Goal: Find specific page/section: Find specific page/section

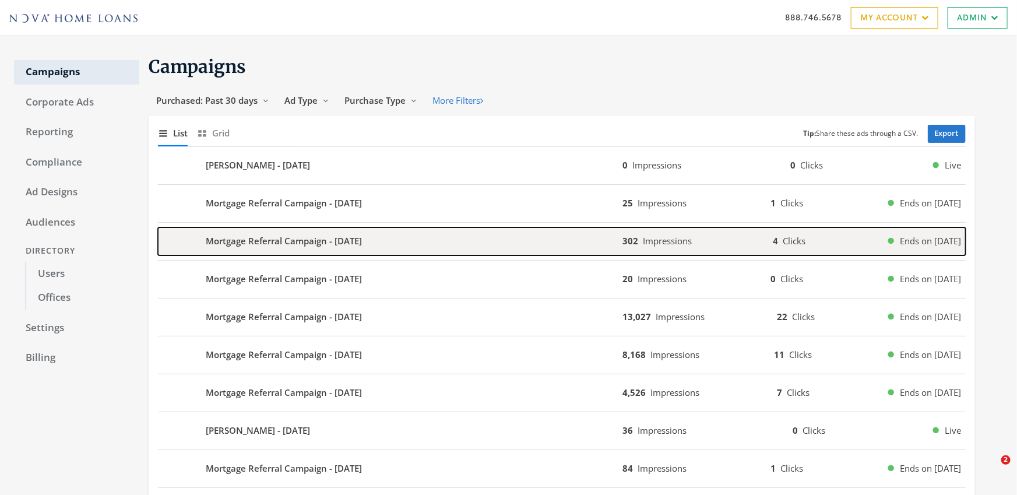
click at [247, 235] on b "Mortgage Referral Campaign - [DATE]" at bounding box center [284, 240] width 156 height 13
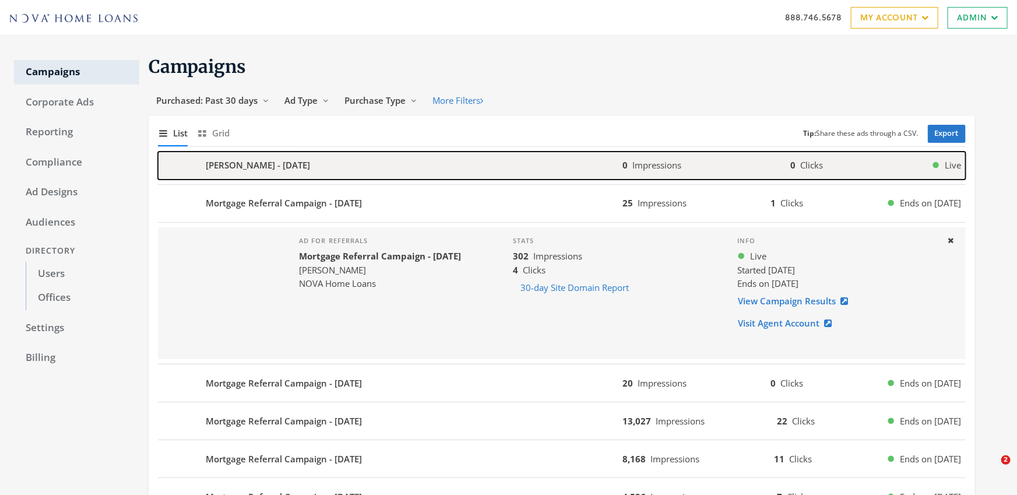
click at [239, 173] on div "[PERSON_NAME] - [DATE]" at bounding box center [390, 166] width 465 height 28
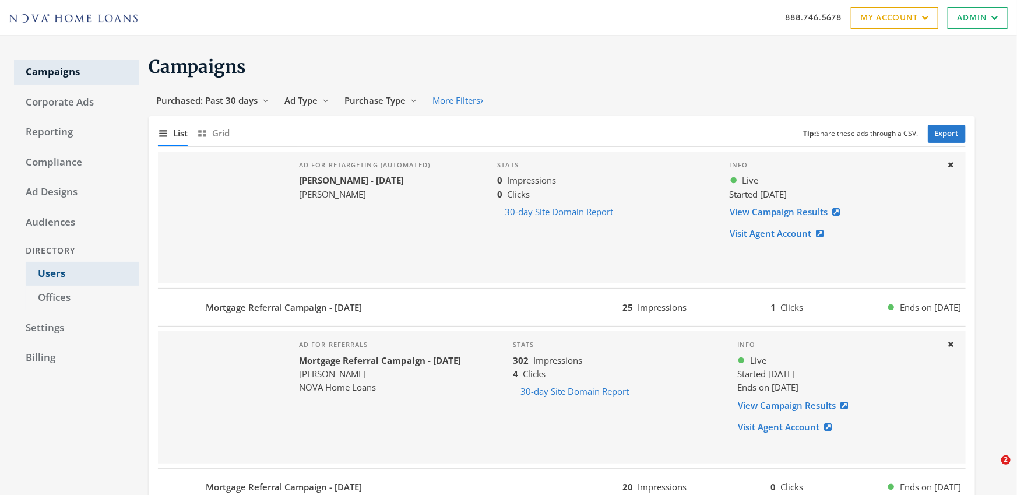
click at [44, 273] on link "Users" at bounding box center [83, 274] width 114 height 24
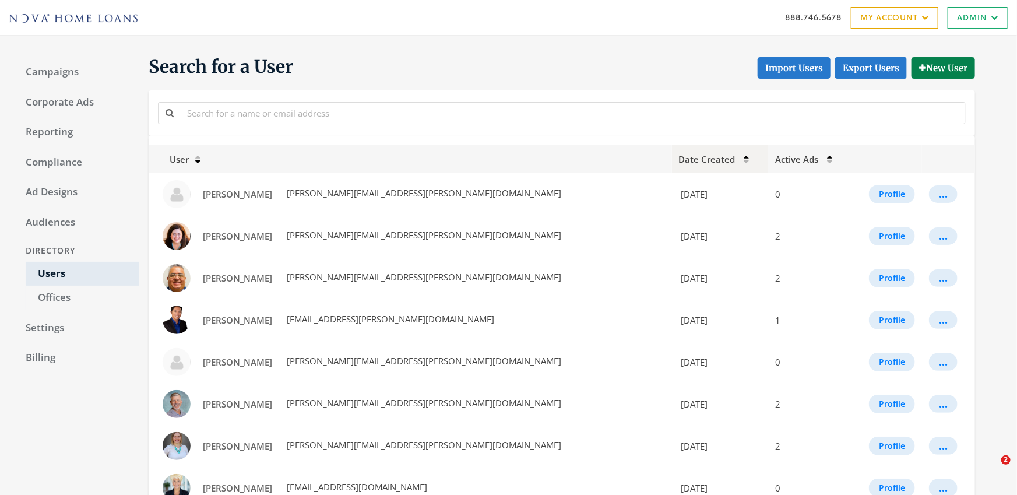
click at [744, 157] on icon at bounding box center [746, 156] width 5 height 4
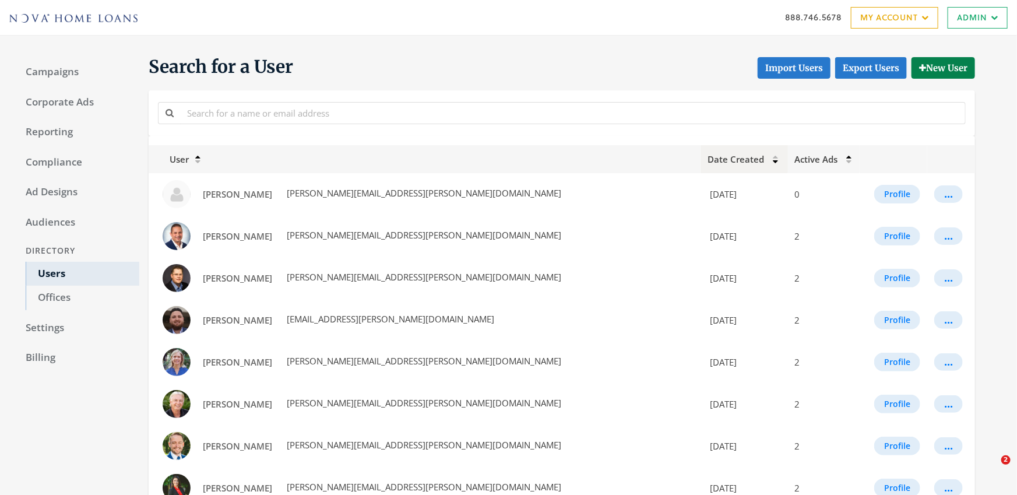
click at [773, 157] on icon at bounding box center [775, 156] width 5 height 4
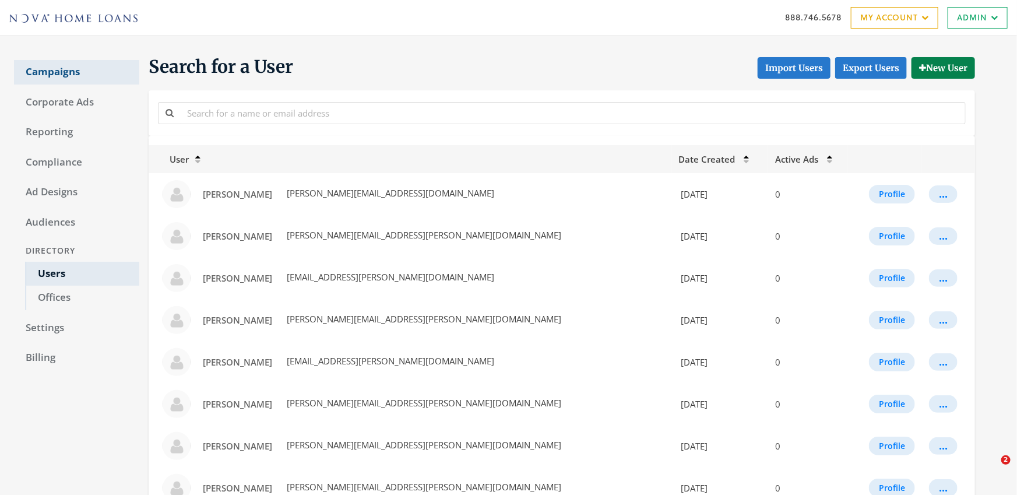
click at [61, 73] on link "Campaigns" at bounding box center [76, 72] width 125 height 24
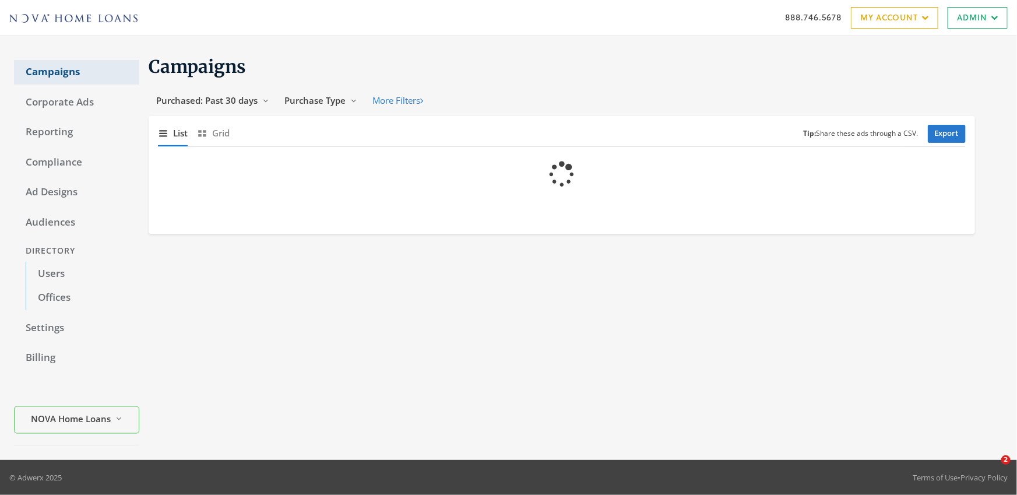
click at [61, 73] on link "Campaigns" at bounding box center [76, 72] width 125 height 24
